Goal: Check status: Check status

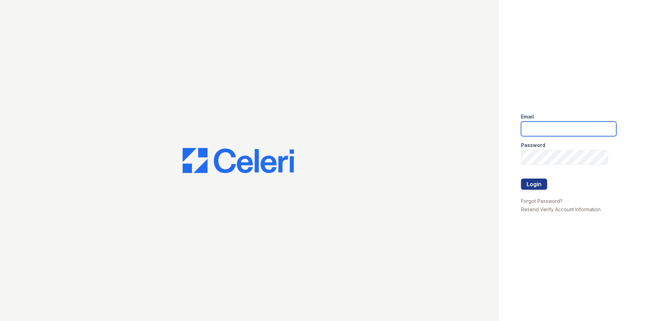
click at [548, 128] on input "email" at bounding box center [568, 129] width 95 height 15
type input "[EMAIL_ADDRESS][DOMAIN_NAME]"
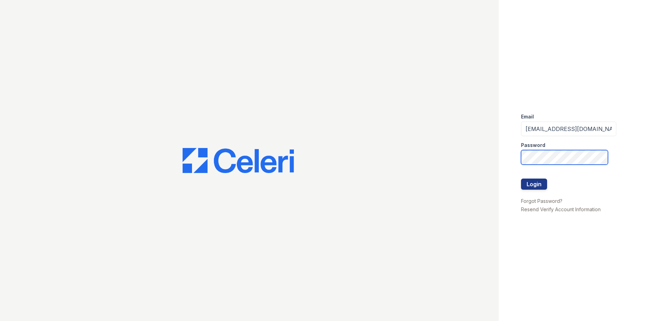
click at [521, 179] on button "Login" at bounding box center [534, 184] width 26 height 11
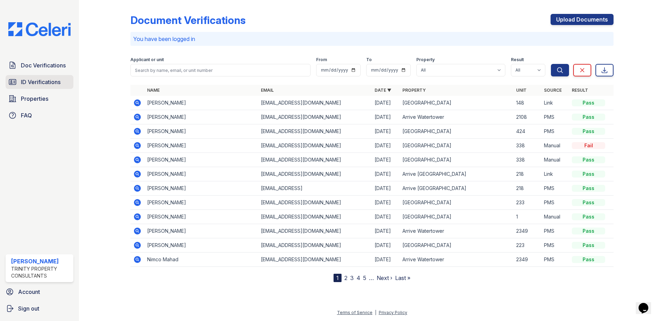
click at [46, 79] on span "ID Verifications" at bounding box center [41, 82] width 40 height 8
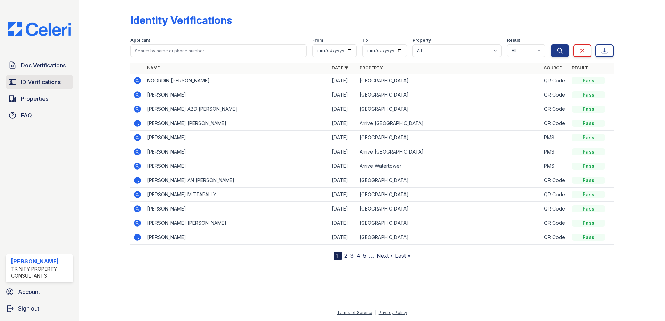
click at [54, 81] on span "ID Verifications" at bounding box center [41, 82] width 40 height 8
click at [30, 83] on span "ID Verifications" at bounding box center [41, 82] width 40 height 8
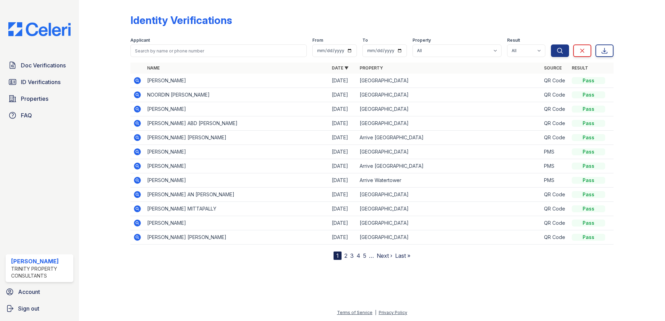
click at [137, 95] on icon at bounding box center [137, 95] width 2 height 2
